Goal: Transaction & Acquisition: Purchase product/service

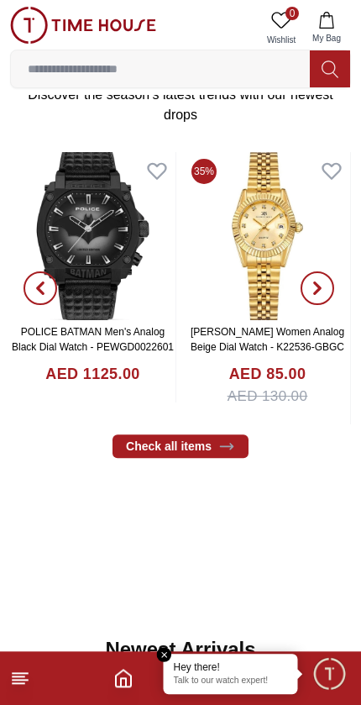
scroll to position [613, 0]
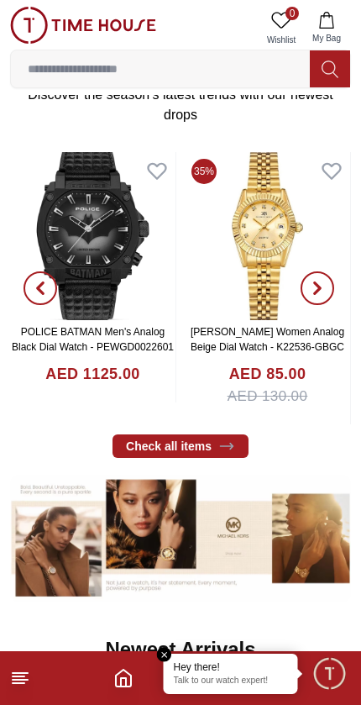
click at [336, 677] on span "Minimize live chat window" at bounding box center [329, 673] width 49 height 49
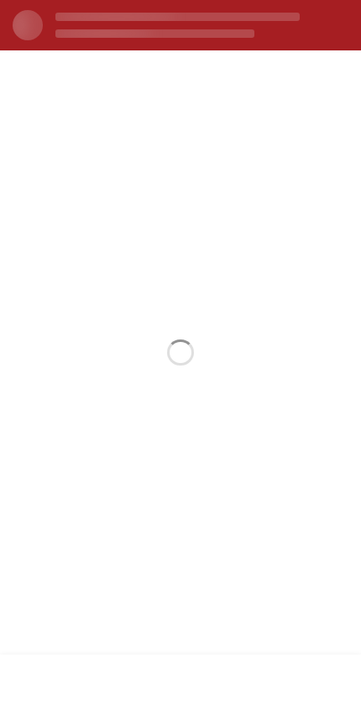
scroll to position [0, 0]
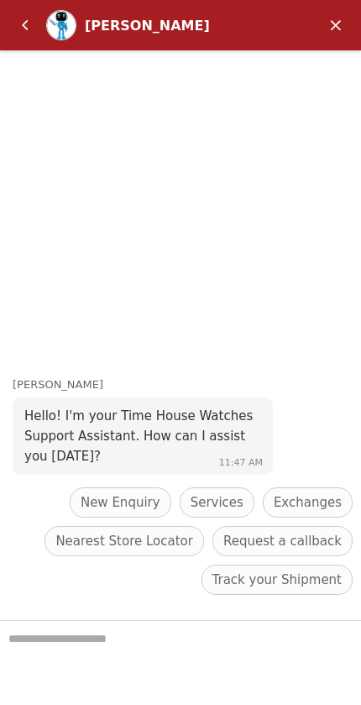
click at [29, 31] on em "Back" at bounding box center [25, 25] width 34 height 34
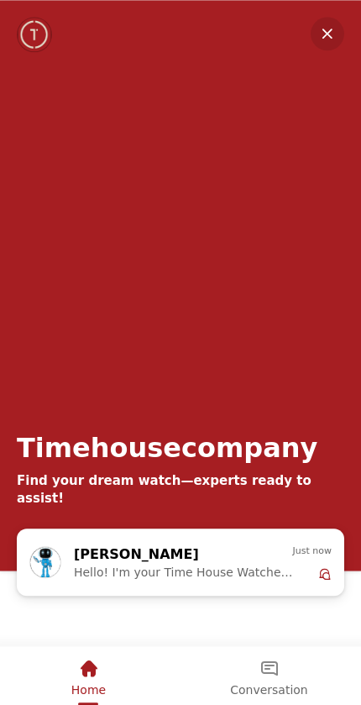
scroll to position [331, 0]
click at [100, 699] on div "Home" at bounding box center [88, 674] width 34 height 56
click at [326, 25] on em "Minimize" at bounding box center [328, 34] width 34 height 34
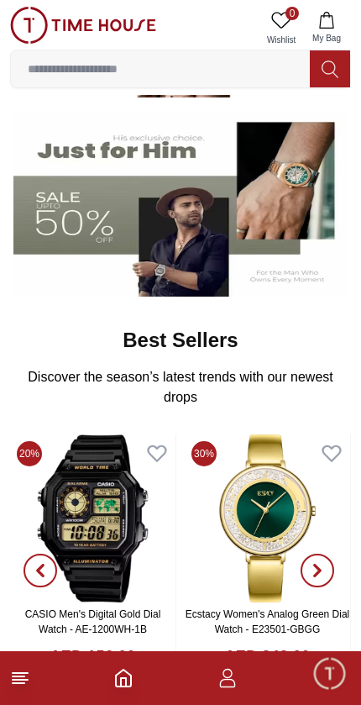
click at [236, 685] on icon "button" at bounding box center [228, 678] width 20 height 20
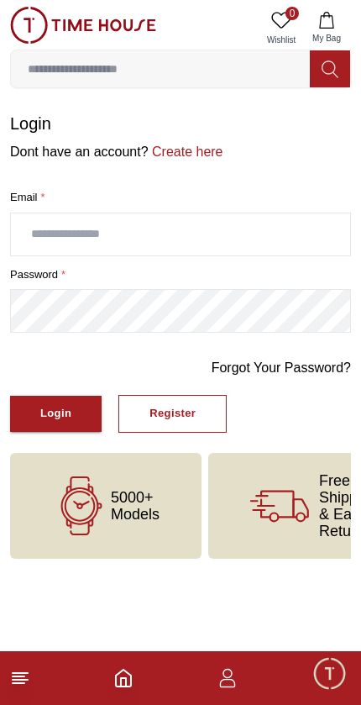
click at [237, 682] on icon "button" at bounding box center [228, 678] width 20 height 20
click at [235, 687] on icon "button" at bounding box center [228, 678] width 20 height 20
click at [235, 686] on icon "button" at bounding box center [228, 678] width 20 height 20
click at [234, 676] on icon "button" at bounding box center [228, 678] width 20 height 20
click at [110, 689] on footer at bounding box center [180, 678] width 361 height 54
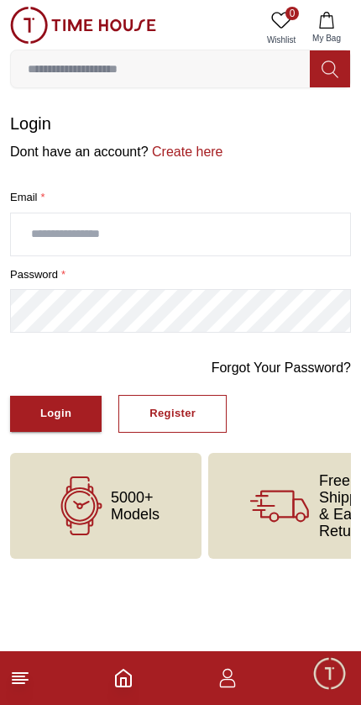
click at [18, 669] on icon at bounding box center [20, 678] width 20 height 20
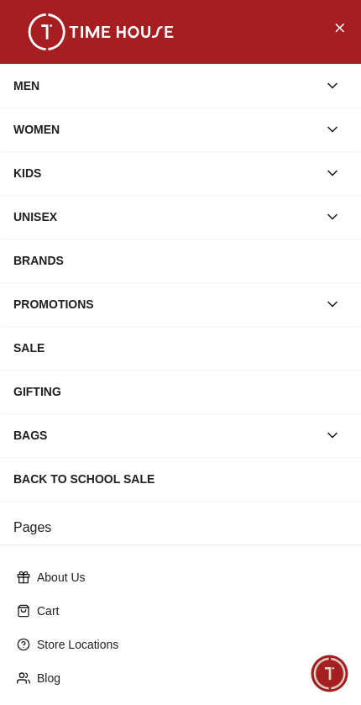
click at [84, 81] on div "MEN" at bounding box center [165, 86] width 304 height 30
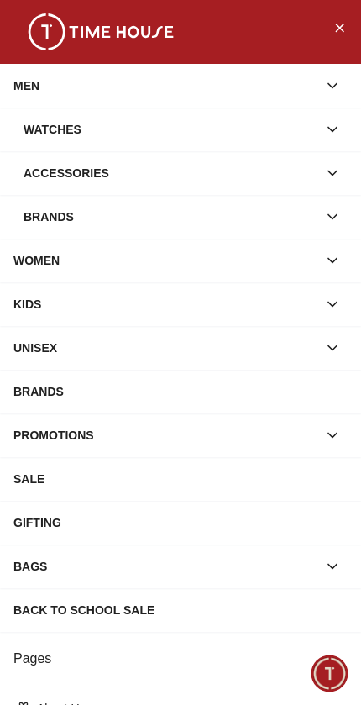
click at [109, 131] on div "Watches" at bounding box center [171, 129] width 294 height 30
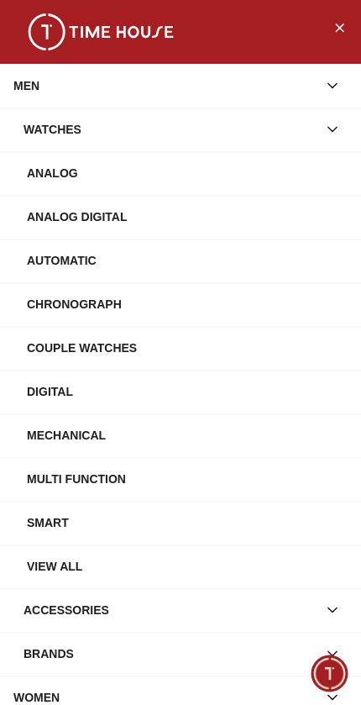
click at [330, 39] on button "Close Menu" at bounding box center [339, 26] width 27 height 27
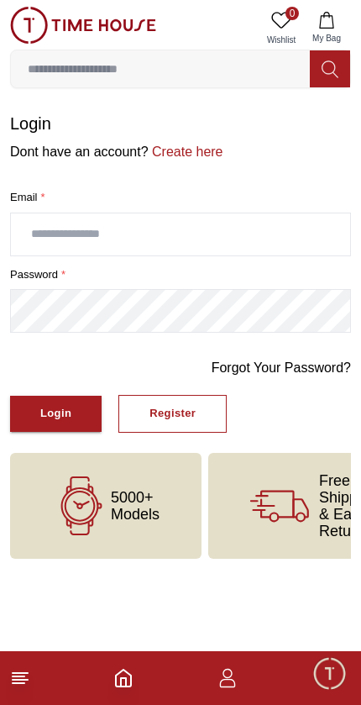
click at [235, 682] on icon "button" at bounding box center [228, 678] width 20 height 20
click at [337, 23] on button "My Bag" at bounding box center [327, 28] width 49 height 43
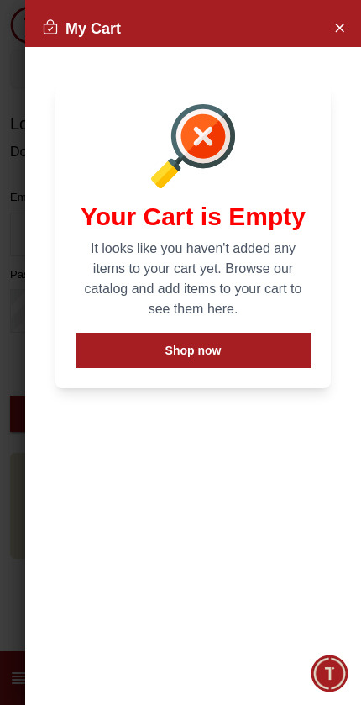
click at [348, 32] on button "Close Account" at bounding box center [339, 26] width 27 height 27
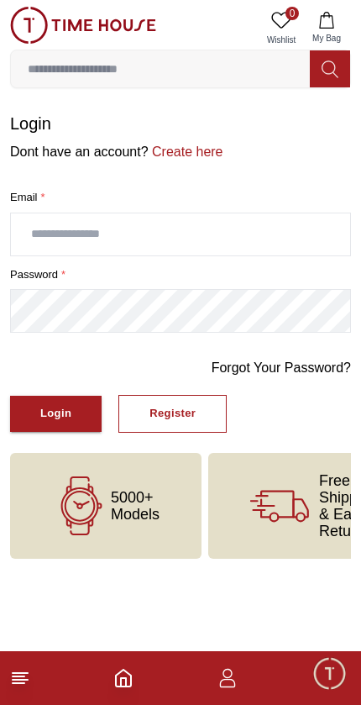
click at [237, 686] on icon "button" at bounding box center [228, 678] width 20 height 20
click at [232, 685] on icon "button" at bounding box center [228, 678] width 20 height 20
click at [241, 671] on footer at bounding box center [180, 678] width 361 height 54
click at [123, 678] on polyline "Home" at bounding box center [123, 682] width 5 height 8
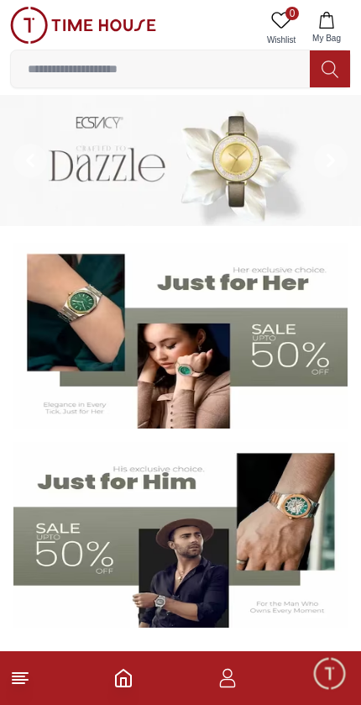
click at [236, 685] on icon "button" at bounding box center [228, 678] width 20 height 20
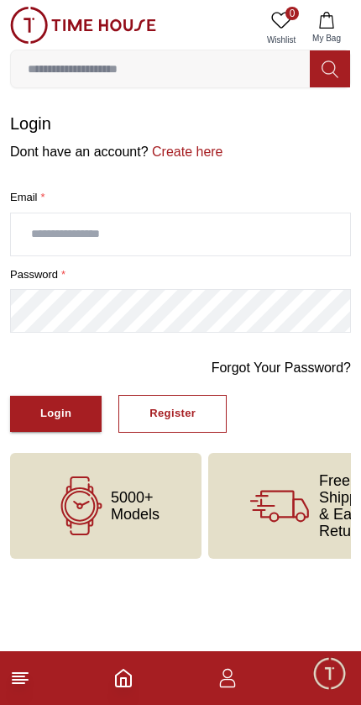
click at [236, 685] on icon "button" at bounding box center [228, 678] width 20 height 20
click at [230, 681] on icon "button" at bounding box center [228, 678] width 20 height 20
click at [229, 681] on icon "button" at bounding box center [228, 678] width 20 height 20
click at [226, 682] on icon "button" at bounding box center [228, 678] width 20 height 20
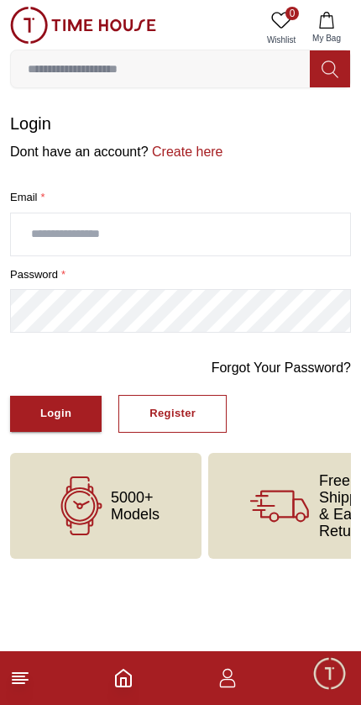
click at [222, 684] on icon "button" at bounding box center [228, 678] width 20 height 20
click at [218, 685] on icon "button" at bounding box center [228, 678] width 20 height 20
click at [189, 411] on div "Register" at bounding box center [173, 413] width 46 height 19
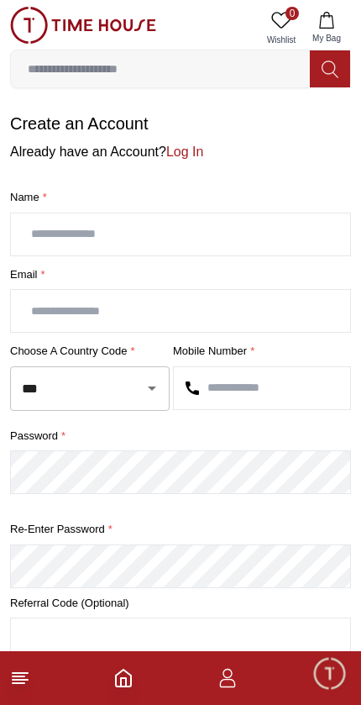
click at [55, 244] on input "text" at bounding box center [180, 234] width 339 height 42
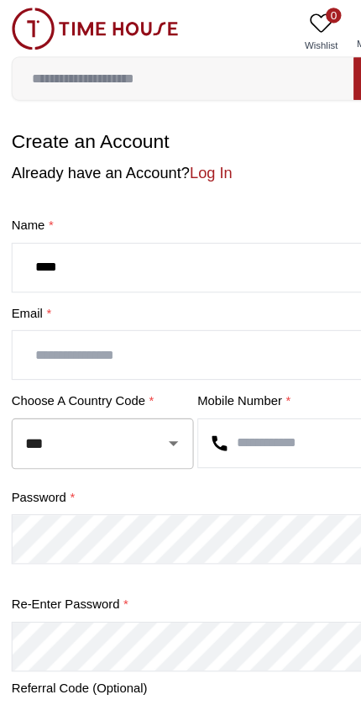
type input "****"
click at [212, 308] on input "text" at bounding box center [180, 311] width 339 height 42
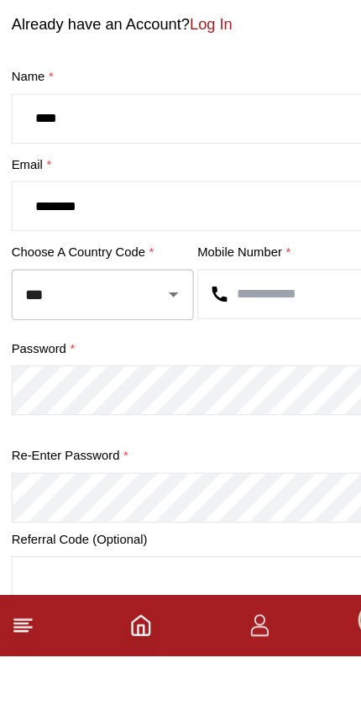
type input "*******"
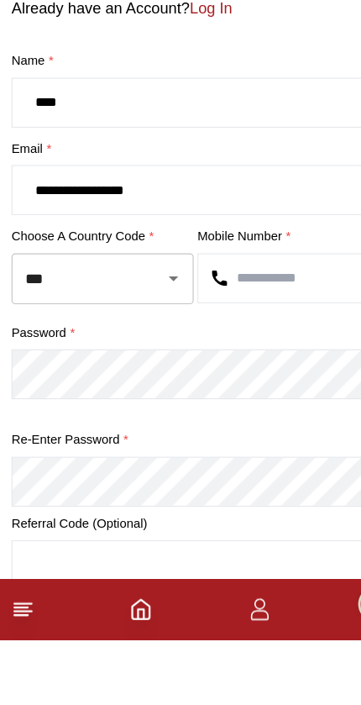
click at [151, 378] on icon "Open" at bounding box center [152, 388] width 20 height 20
type input "**********"
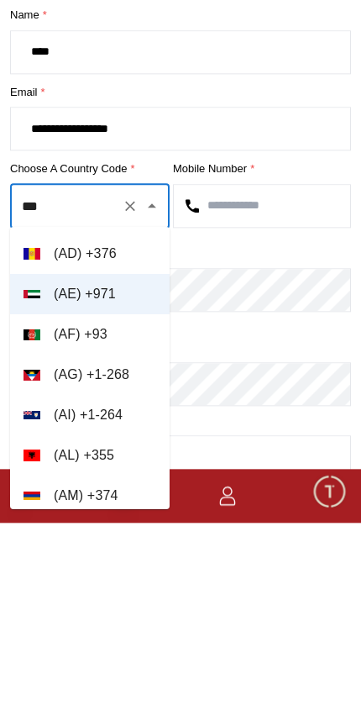
click at [102, 374] on input "***" at bounding box center [66, 388] width 97 height 29
type input "*"
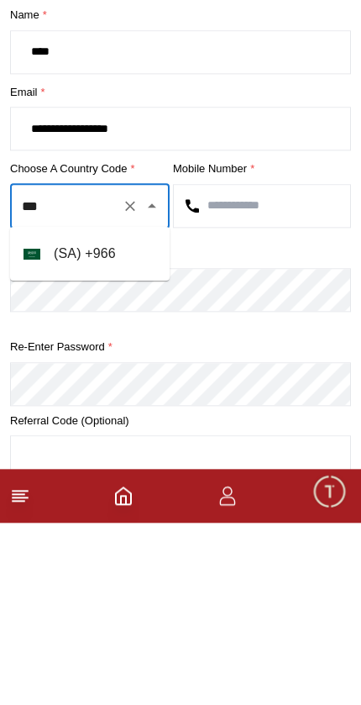
click at [108, 416] on li "( [GEOGRAPHIC_DATA] ) + 966" at bounding box center [90, 436] width 160 height 40
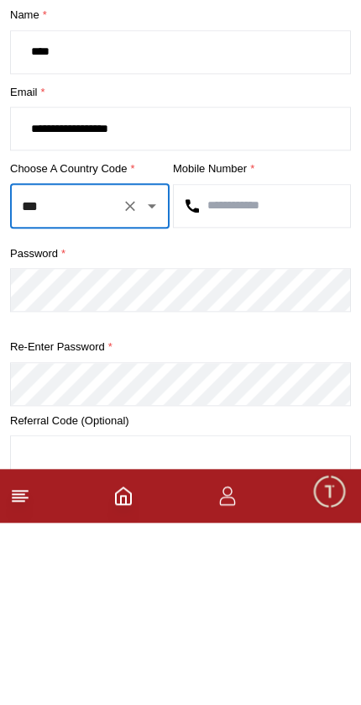
type input "***"
click at [255, 367] on input "text" at bounding box center [262, 388] width 176 height 42
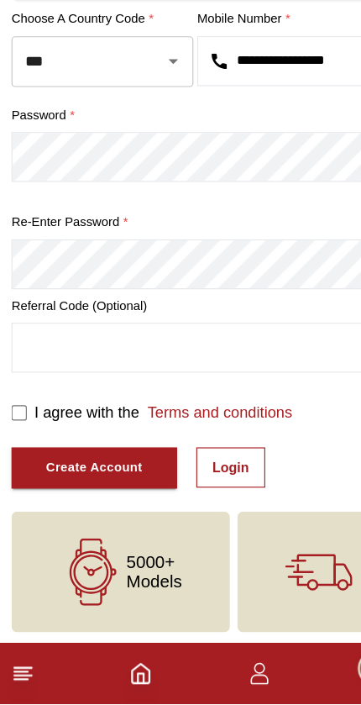
scroll to position [248, 0]
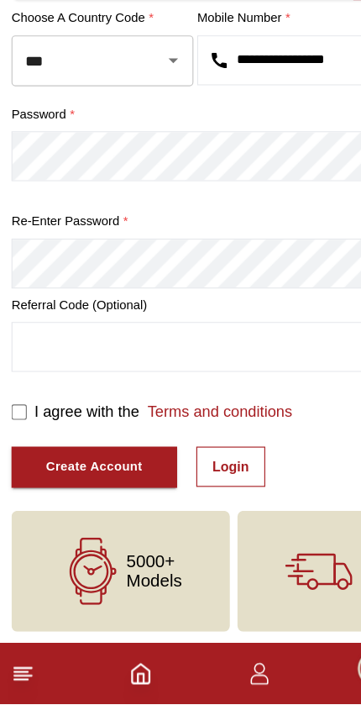
click at [59, 487] on div "Create Account" at bounding box center [82, 496] width 85 height 19
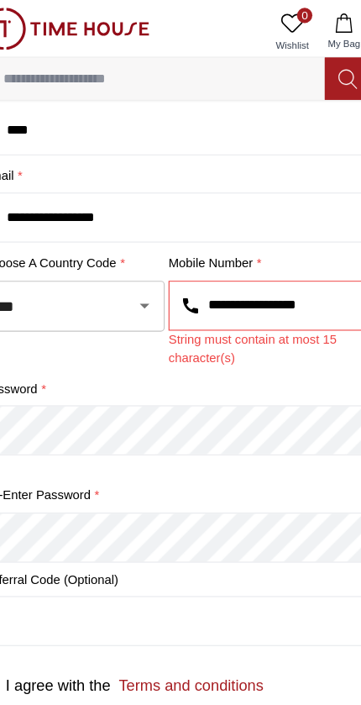
scroll to position [120, 0]
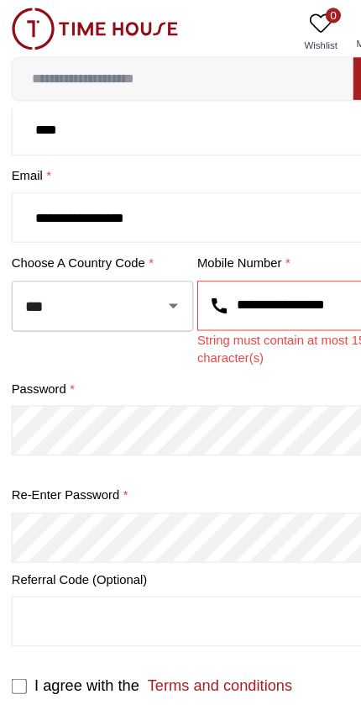
click at [289, 268] on input "**********" at bounding box center [262, 268] width 176 height 42
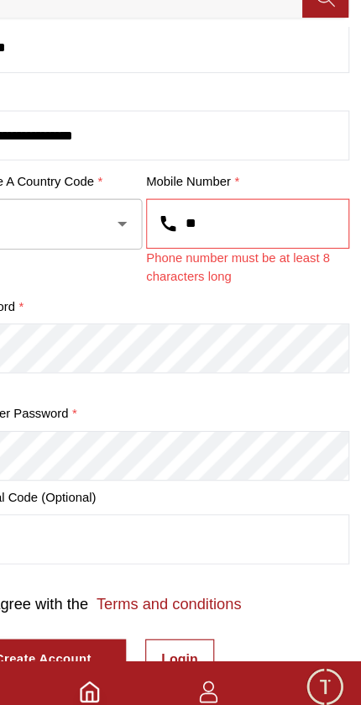
type input "*"
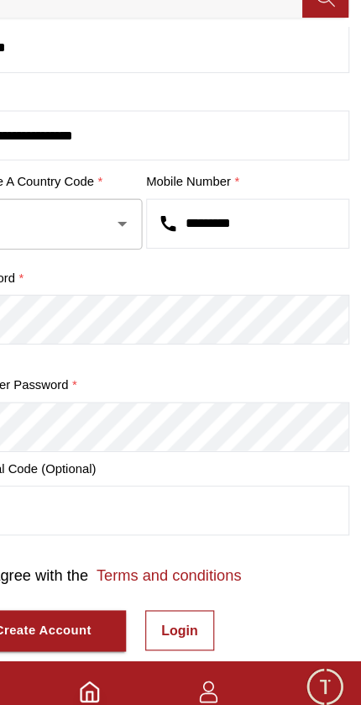
type input "*********"
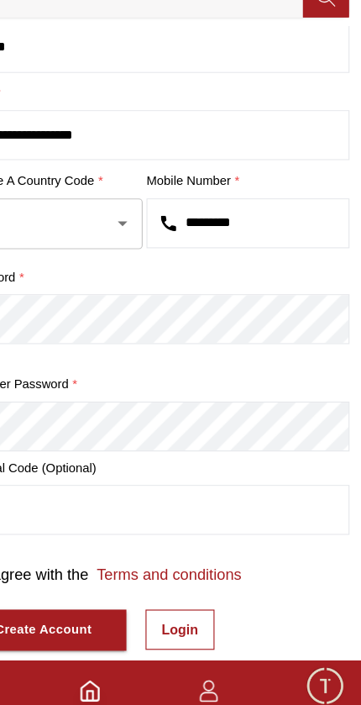
click at [72, 615] on div "Create Account" at bounding box center [82, 624] width 85 height 19
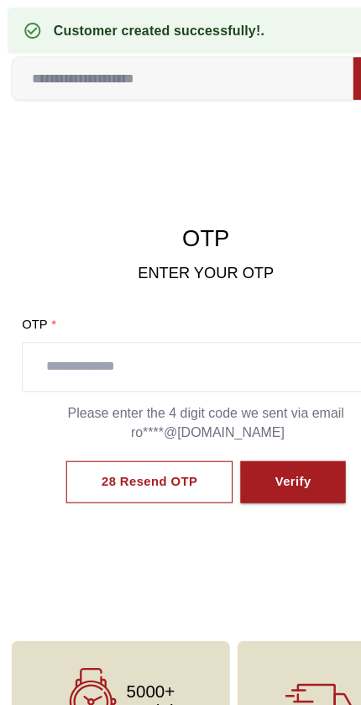
click at [250, 323] on input "text" at bounding box center [180, 322] width 321 height 42
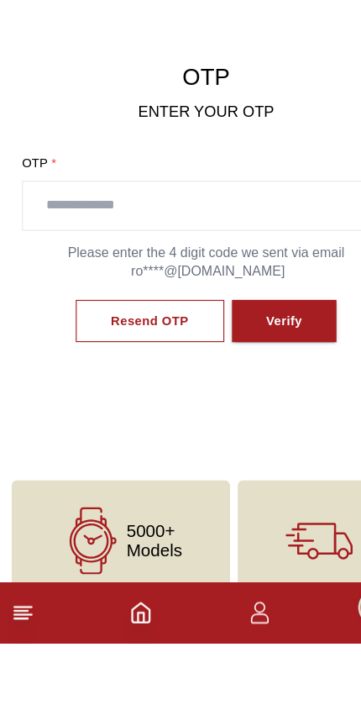
scroll to position [29, 0]
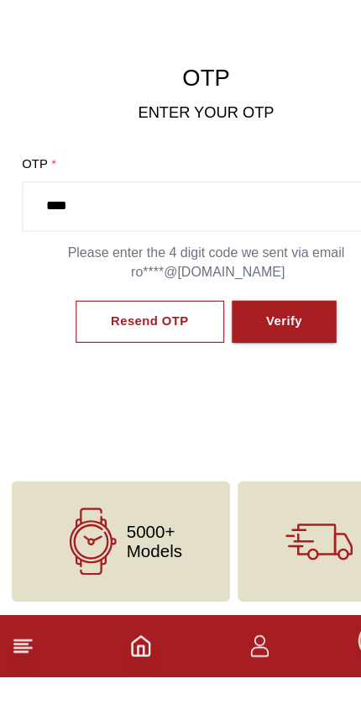
type input "****"
click at [275, 376] on button "Verify" at bounding box center [249, 395] width 92 height 38
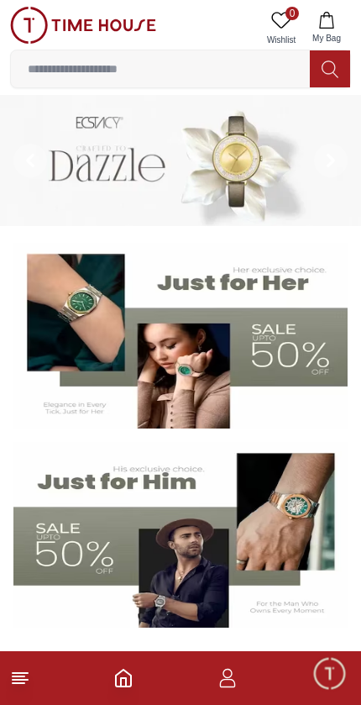
click at [232, 686] on icon "button" at bounding box center [228, 678] width 20 height 20
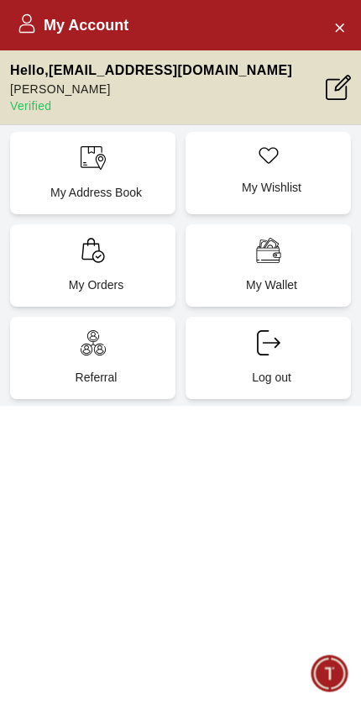
click at [111, 184] on p "My Address Book" at bounding box center [96, 192] width 145 height 17
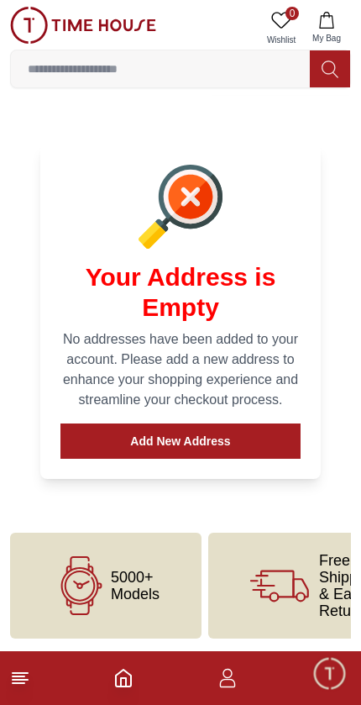
click at [21, 686] on icon at bounding box center [20, 678] width 20 height 20
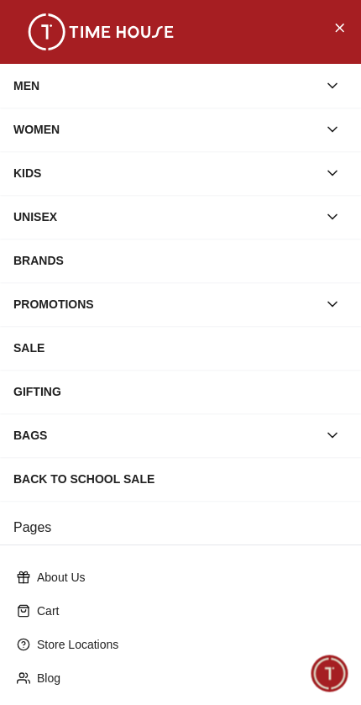
click at [346, 24] on button "Close Menu" at bounding box center [339, 26] width 27 height 27
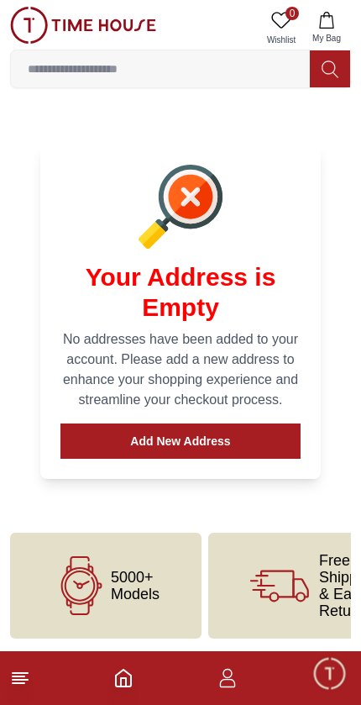
click at [131, 682] on icon "Home" at bounding box center [123, 678] width 15 height 17
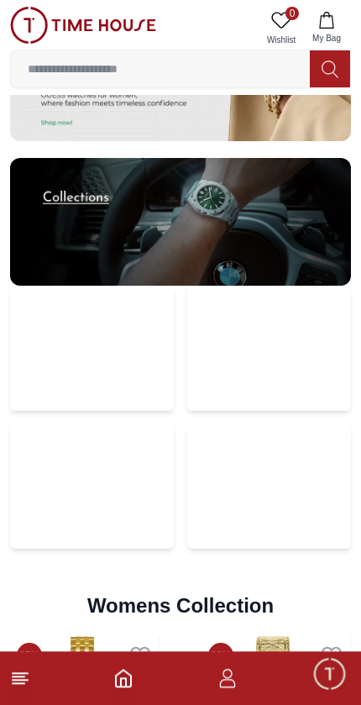
scroll to position [3634, 0]
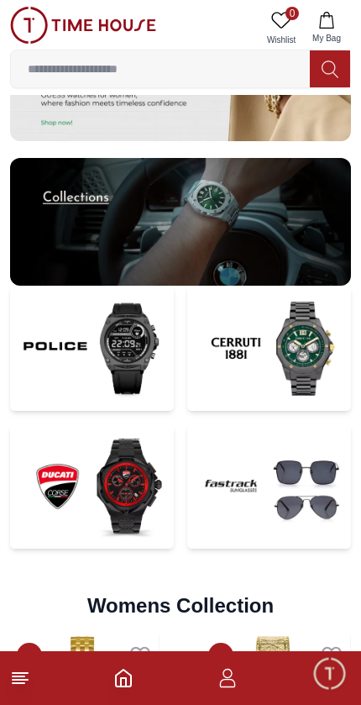
click at [129, 482] on img at bounding box center [92, 486] width 164 height 124
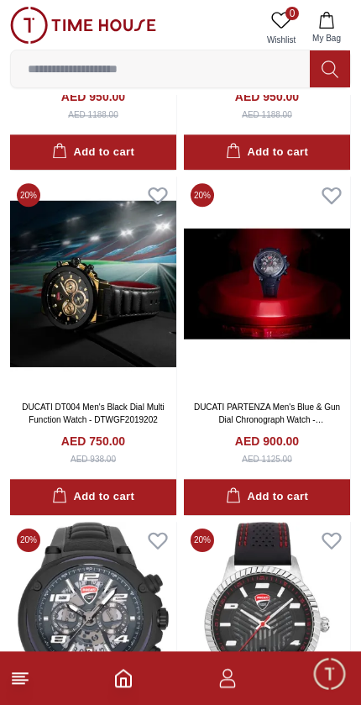
scroll to position [1097, 0]
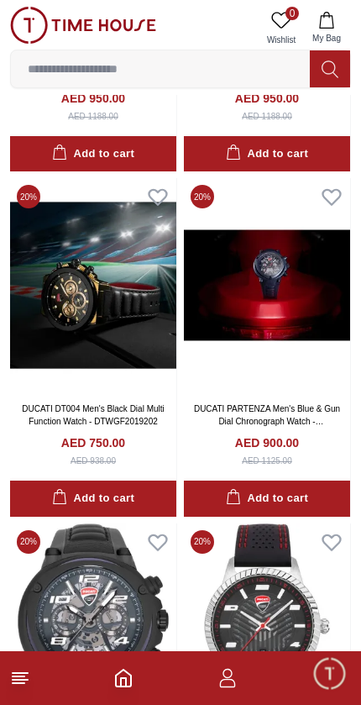
click at [66, 67] on input at bounding box center [160, 69] width 299 height 34
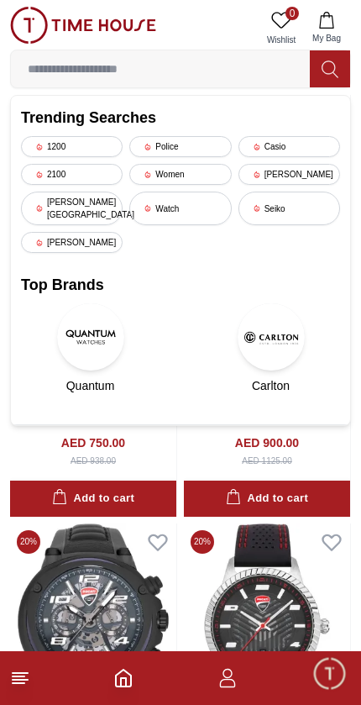
scroll to position [987, 0]
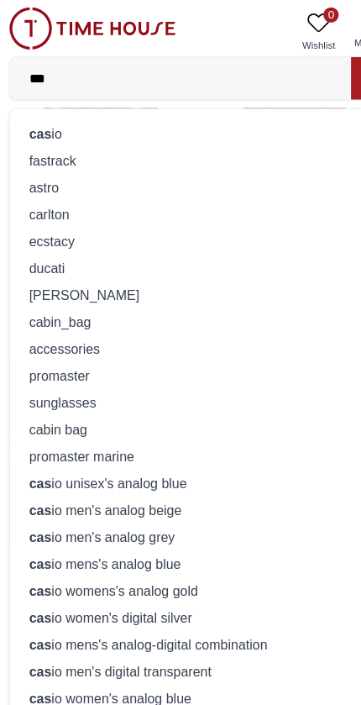
type input "***"
click at [70, 118] on div "cas io" at bounding box center [180, 118] width 319 height 24
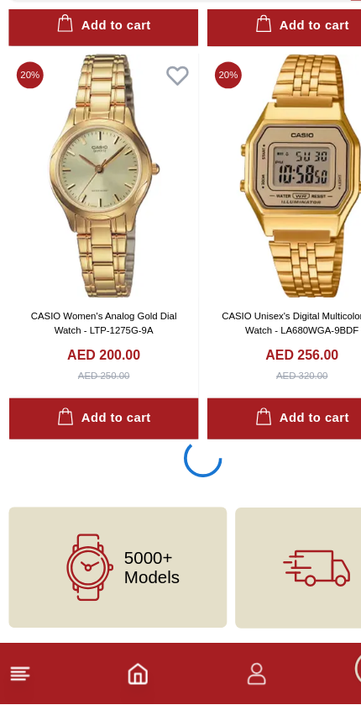
scroll to position [3136, 0]
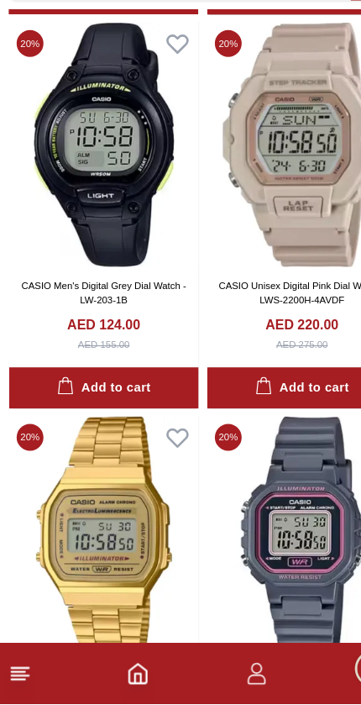
scroll to position [6277, 0]
